Goal: Check status: Check status

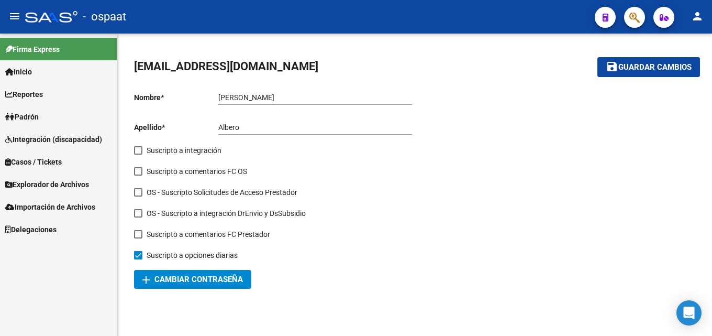
click at [34, 115] on span "Padrón" at bounding box center [21, 117] width 33 height 12
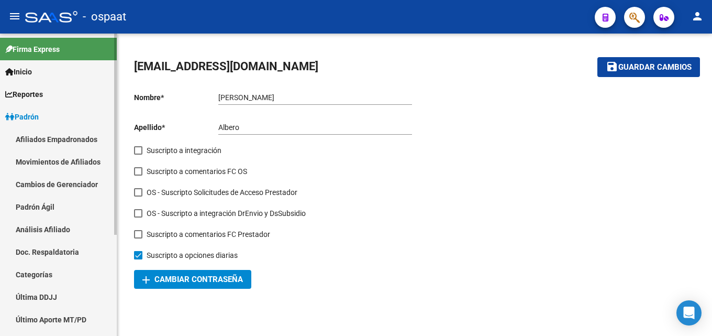
click at [57, 141] on link "Afiliados Empadronados" at bounding box center [58, 139] width 117 height 23
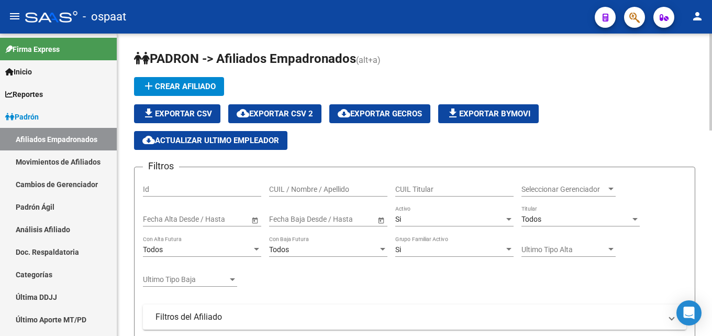
click at [284, 194] on div "CUIL / Nombre / Apellido" at bounding box center [328, 185] width 118 height 21
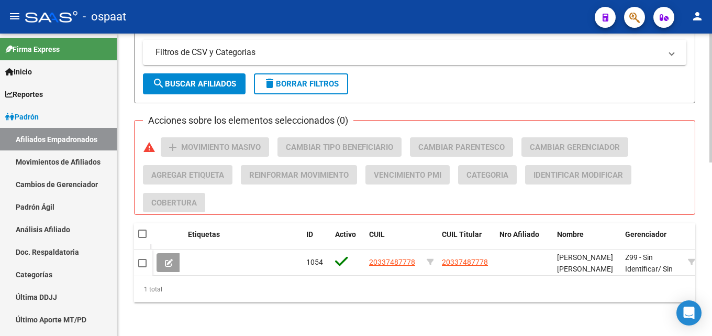
scroll to position [406, 0]
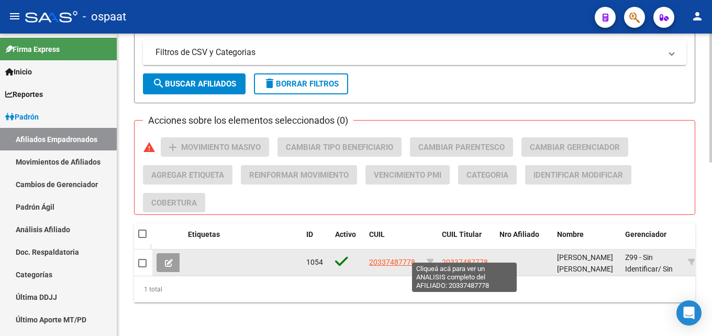
type input "20337487778"
click at [464, 258] on span "20337487778" at bounding box center [465, 262] width 46 height 8
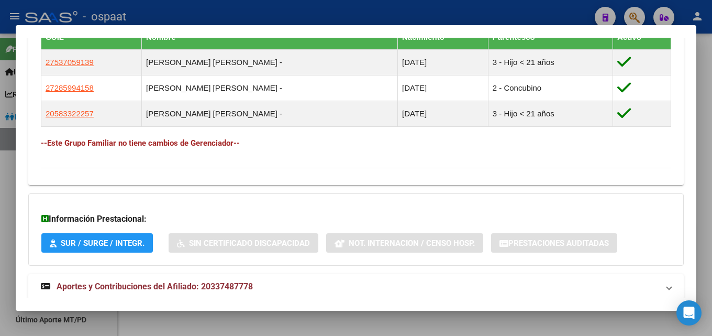
scroll to position [623, 0]
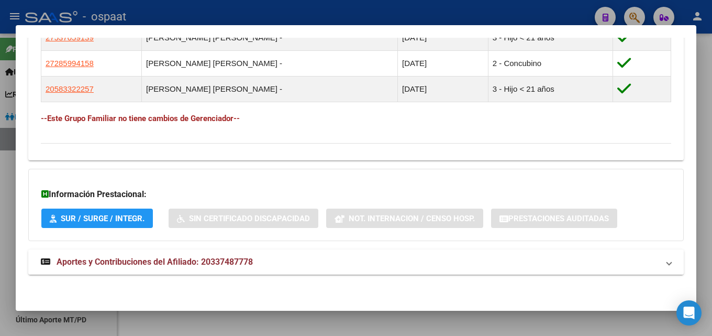
click at [171, 262] on span "Aportes y Contribuciones del Afiliado: 20337487778" at bounding box center [155, 261] width 196 height 10
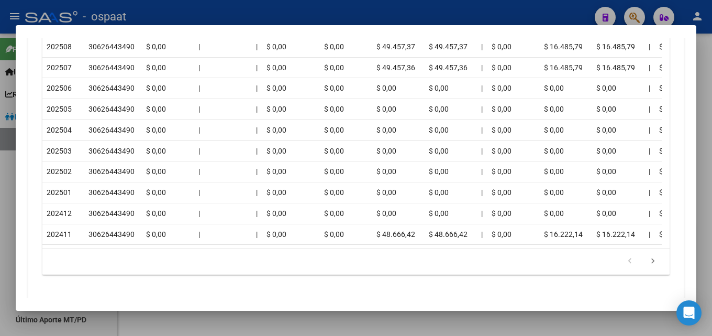
scroll to position [1141, 0]
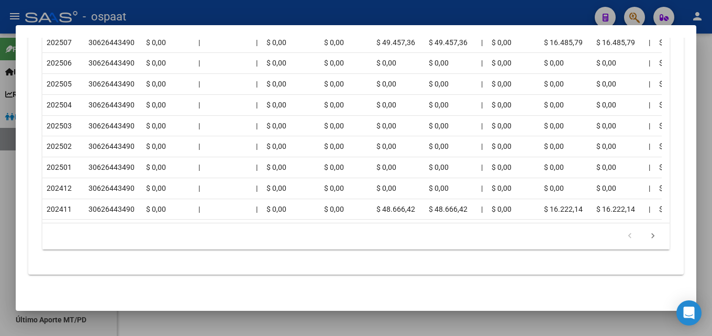
click at [657, 222] on datatable-body "| | | | | | | | | | | | | 202508 30626443490 $ 0,00 | | $ 0,00 $ 0,00 $ 49.457,…" at bounding box center [351, 109] width 619 height 228
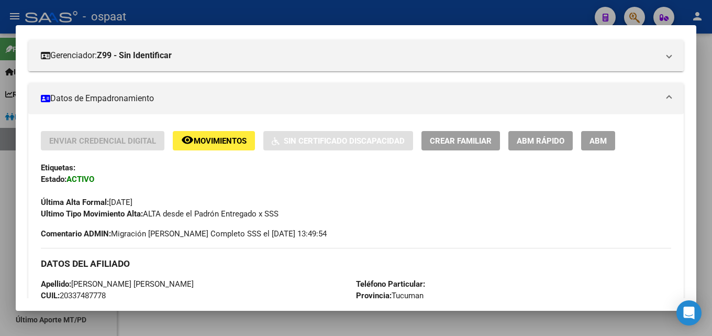
scroll to position [128, 0]
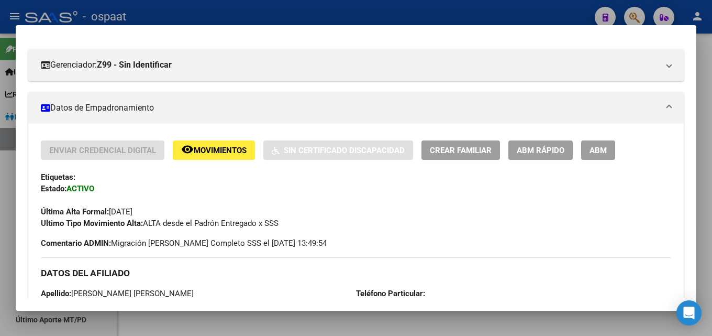
click at [703, 92] on div at bounding box center [356, 168] width 712 height 336
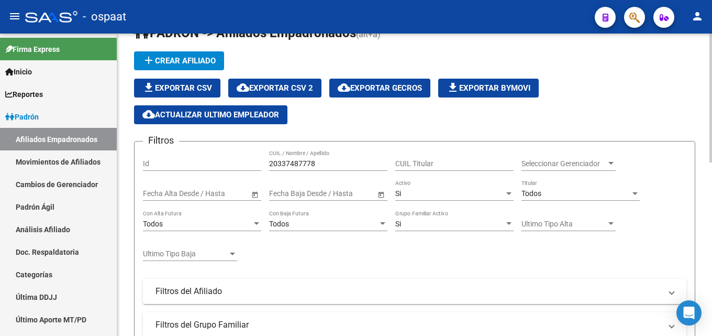
scroll to position [0, 0]
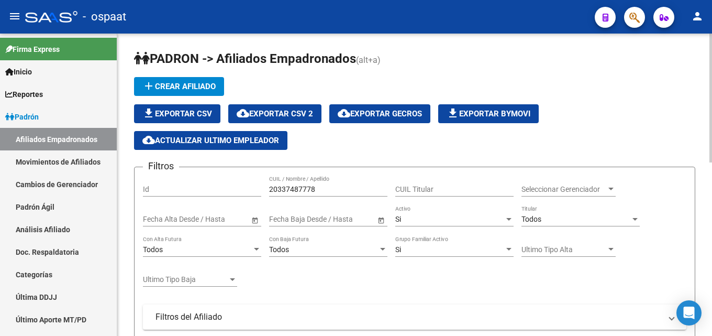
click at [215, 140] on span "cloud_download Actualizar ultimo Empleador" at bounding box center [210, 140] width 137 height 9
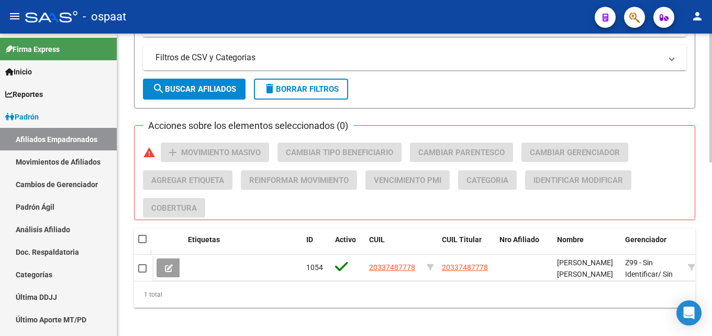
scroll to position [406, 0]
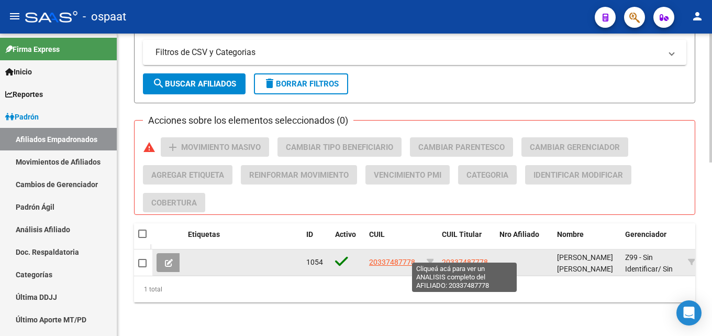
click at [467, 258] on span "20337487778" at bounding box center [465, 262] width 46 height 8
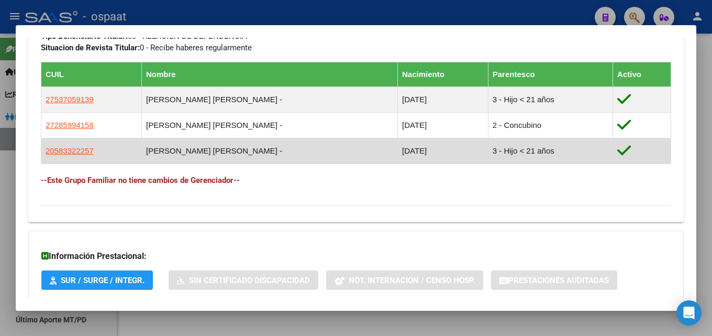
scroll to position [623, 0]
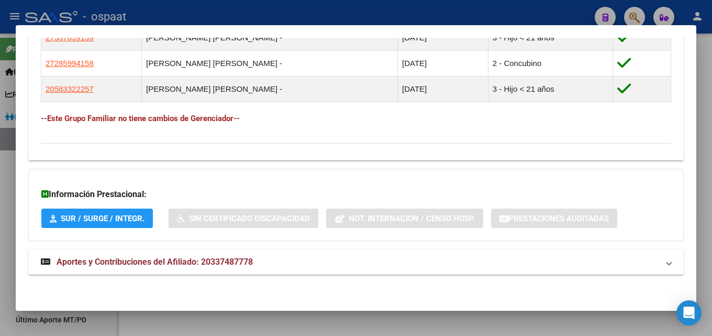
click at [240, 262] on span "Aportes y Contribuciones del Afiliado: 20337487778" at bounding box center [155, 261] width 196 height 10
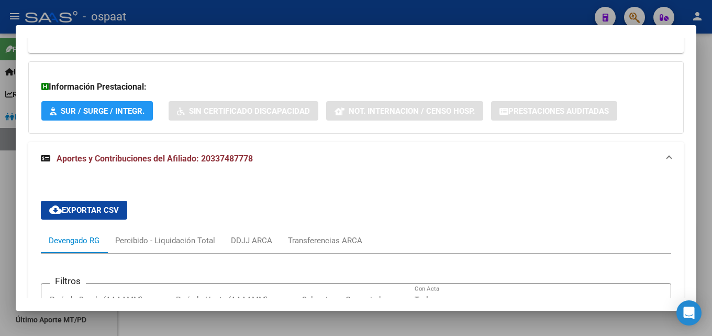
scroll to position [722, 0]
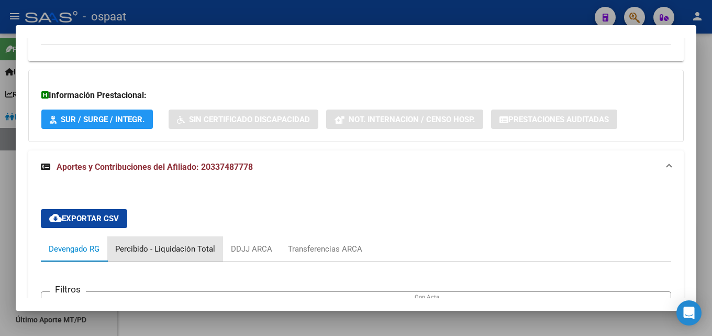
click at [166, 251] on div "Percibido - Liquidación Total" at bounding box center [165, 249] width 100 height 12
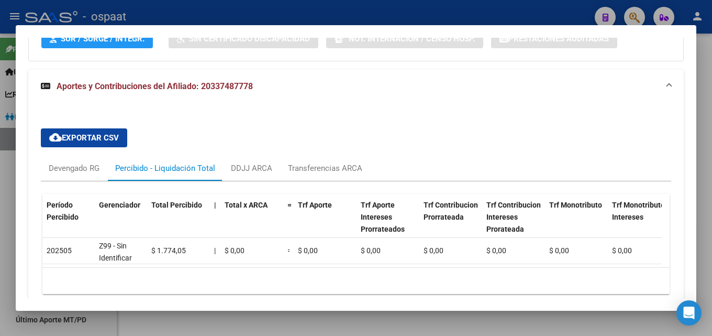
scroll to position [827, 0]
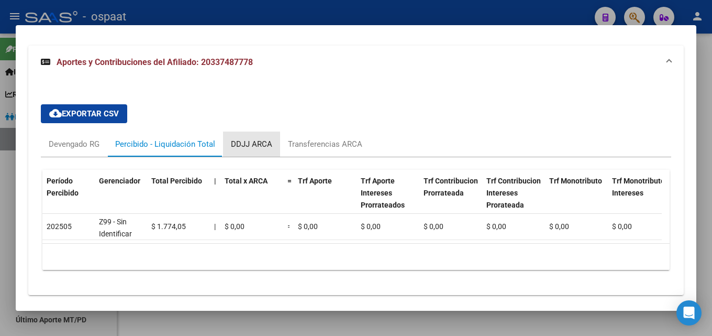
click at [251, 144] on div "DDJJ ARCA" at bounding box center [251, 144] width 41 height 12
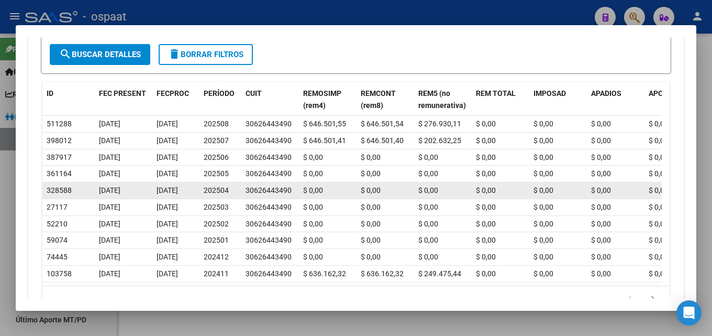
scroll to position [995, 0]
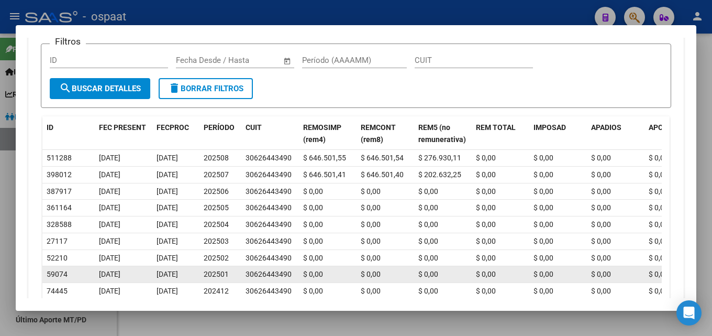
drag, startPoint x: 598, startPoint y: 275, endPoint x: 594, endPoint y: 282, distance: 7.7
click at [593, 282] on datatable-body-cell "$ 0,00" at bounding box center [616, 274] width 58 height 16
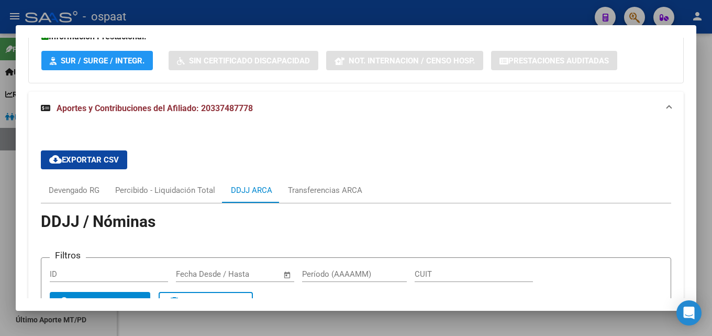
scroll to position [772, 0]
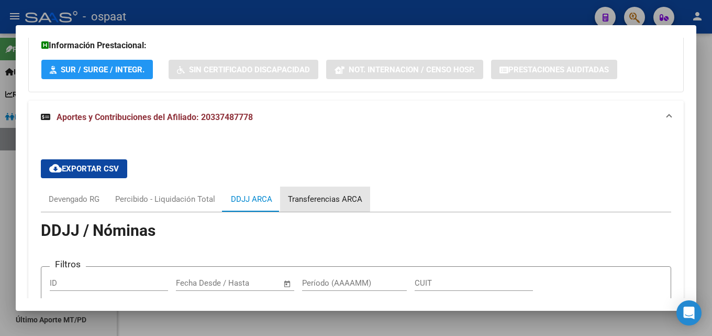
click at [314, 197] on div "Transferencias ARCA" at bounding box center [325, 199] width 74 height 12
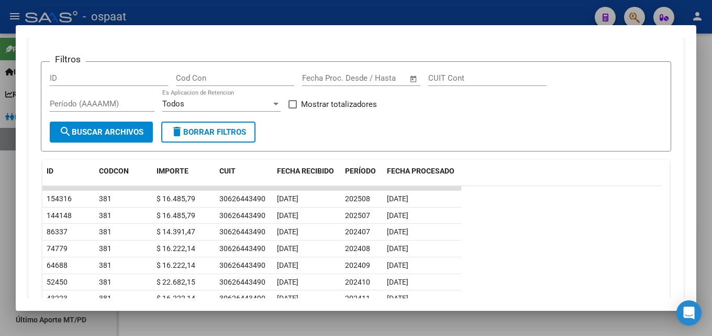
scroll to position [981, 0]
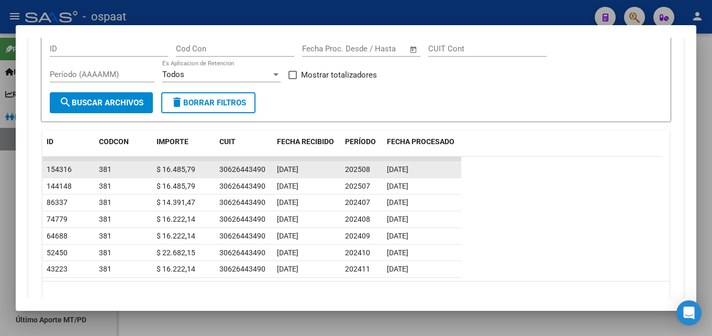
click at [361, 170] on span "202508" at bounding box center [357, 169] width 25 height 8
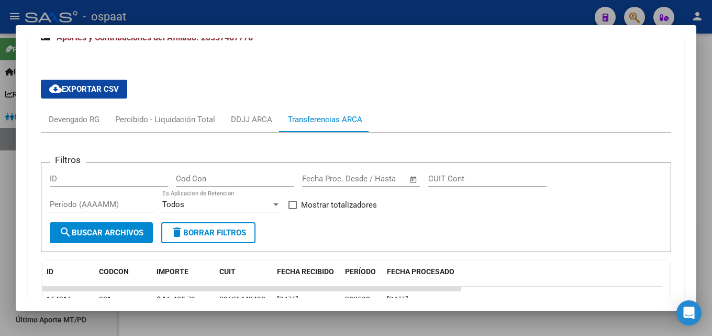
scroll to position [877, 0]
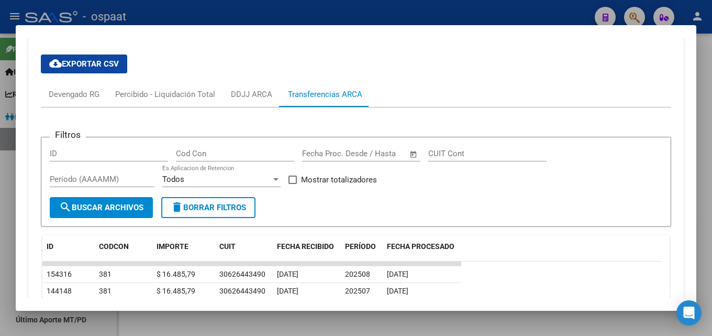
click at [499, 153] on input "CUIT Cont" at bounding box center [487, 153] width 118 height 9
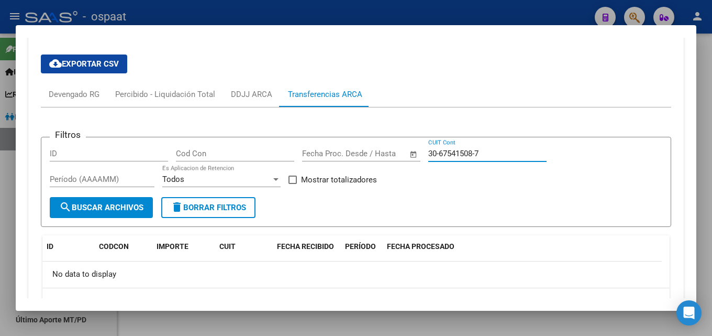
type input "30-67541508-7"
click at [706, 142] on div at bounding box center [356, 168] width 712 height 336
